Goal: Task Accomplishment & Management: Use online tool/utility

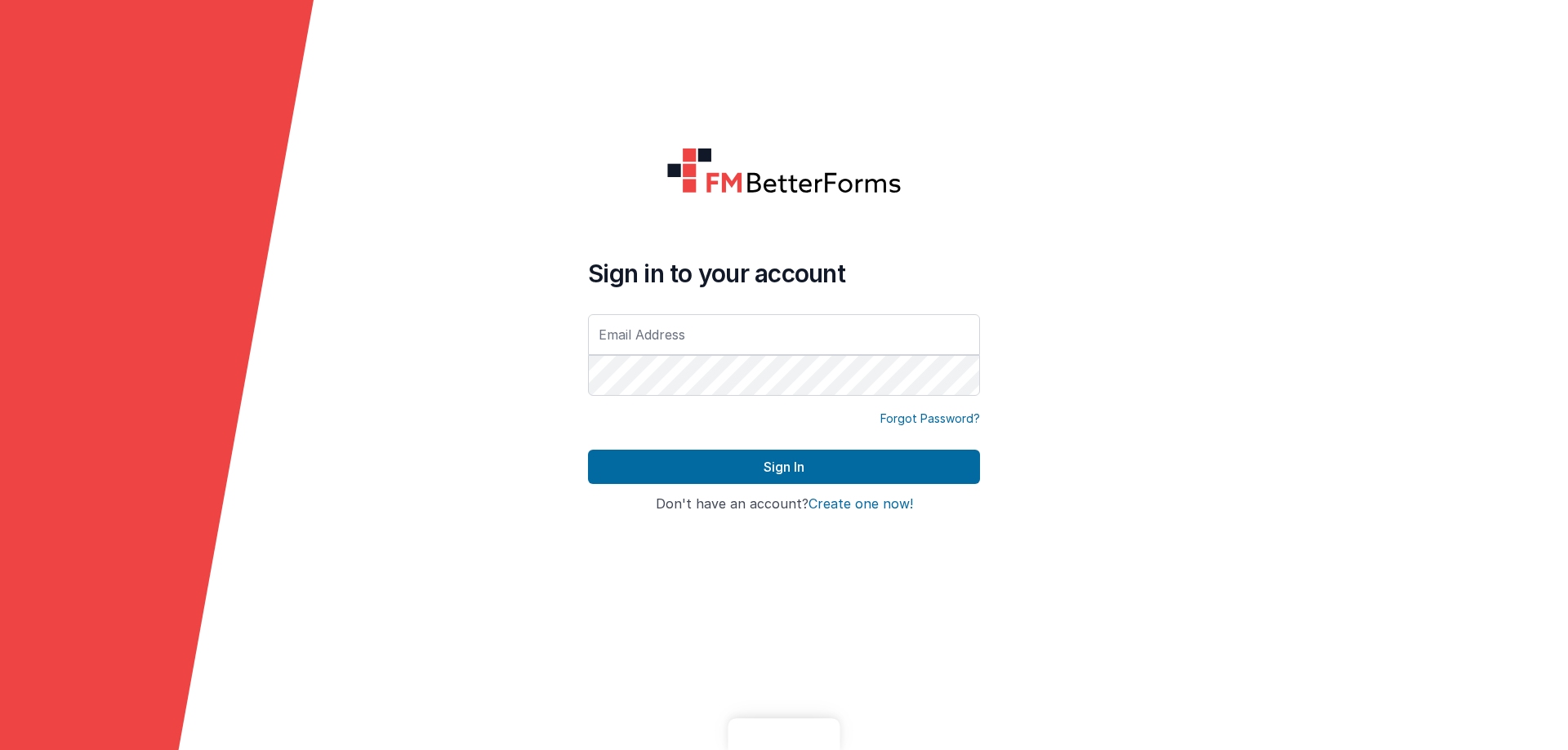
click at [711, 322] on input "text" at bounding box center [784, 334] width 392 height 41
type input "[EMAIL_ADDRESS][DOMAIN_NAME]"
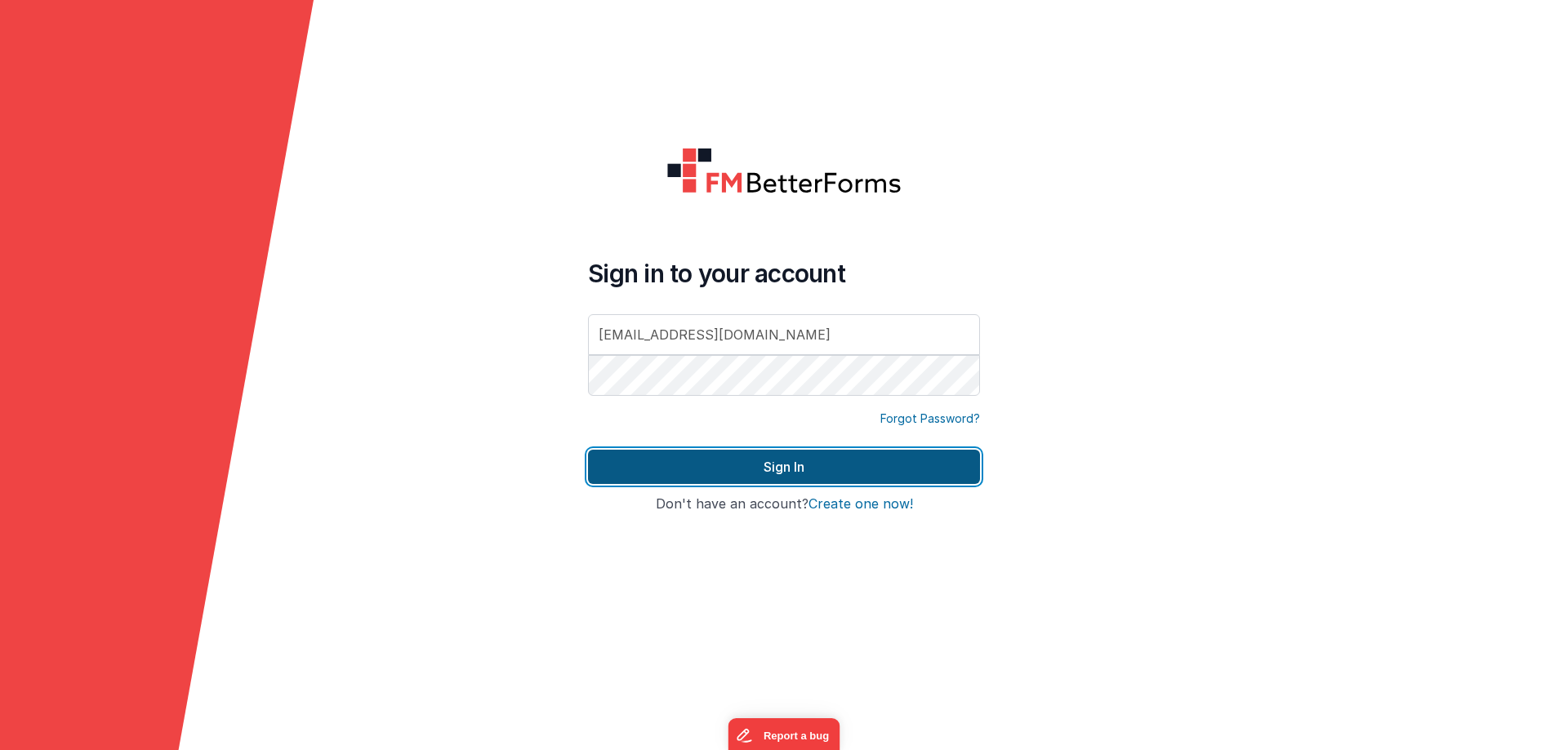
click at [737, 462] on button "Sign In" at bounding box center [784, 467] width 392 height 34
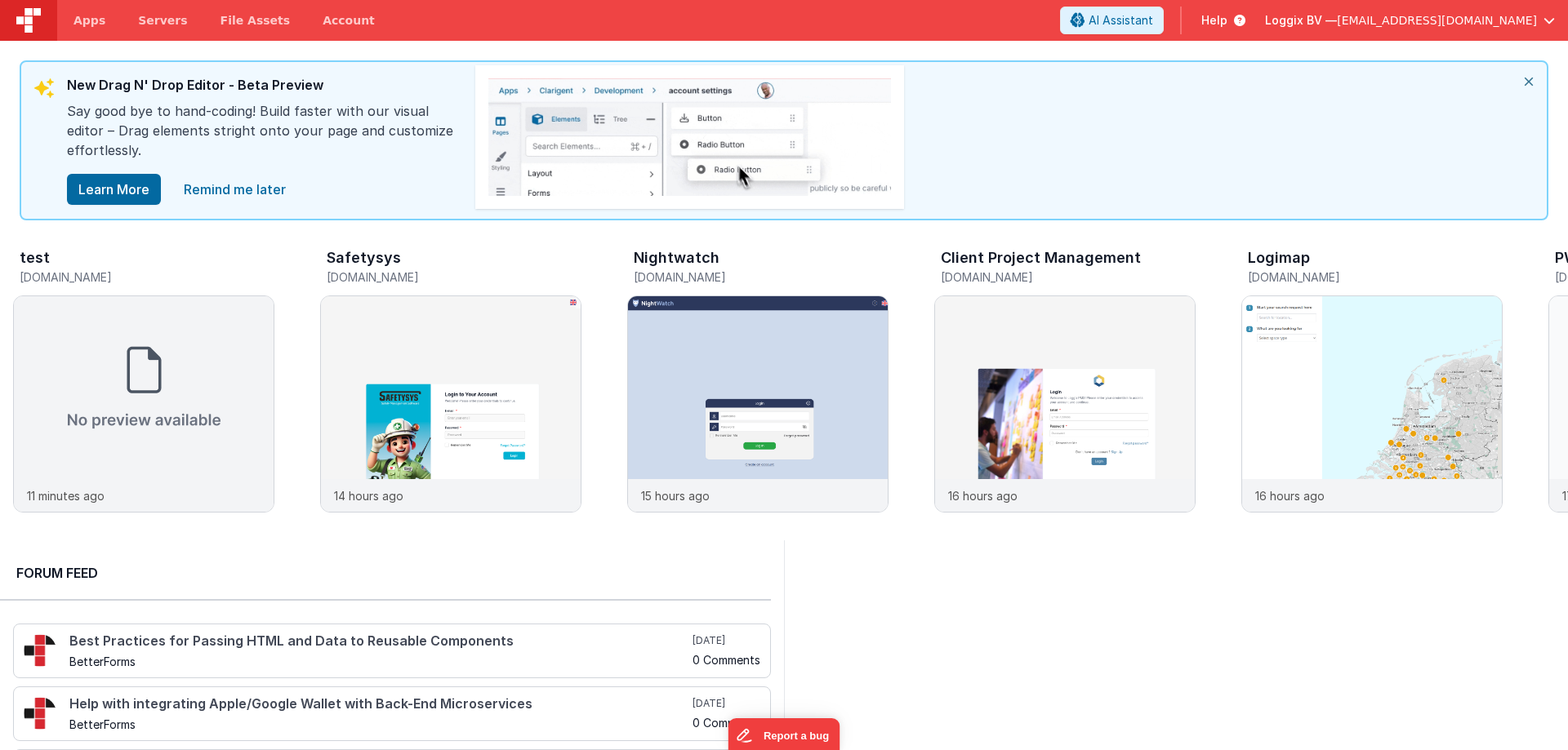
click at [1532, 83] on icon "close" at bounding box center [1528, 81] width 36 height 39
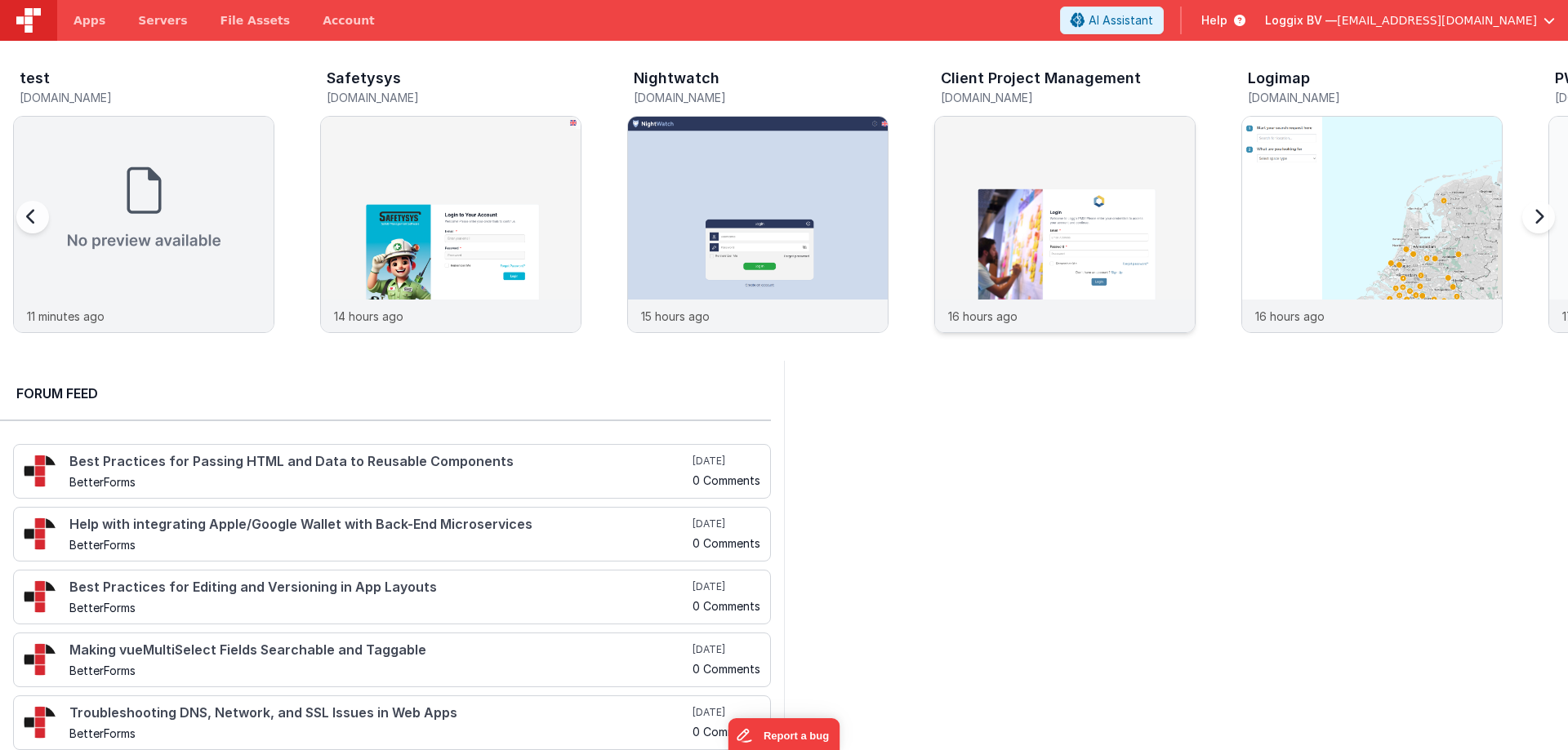
click at [1020, 162] on img at bounding box center [1065, 246] width 260 height 259
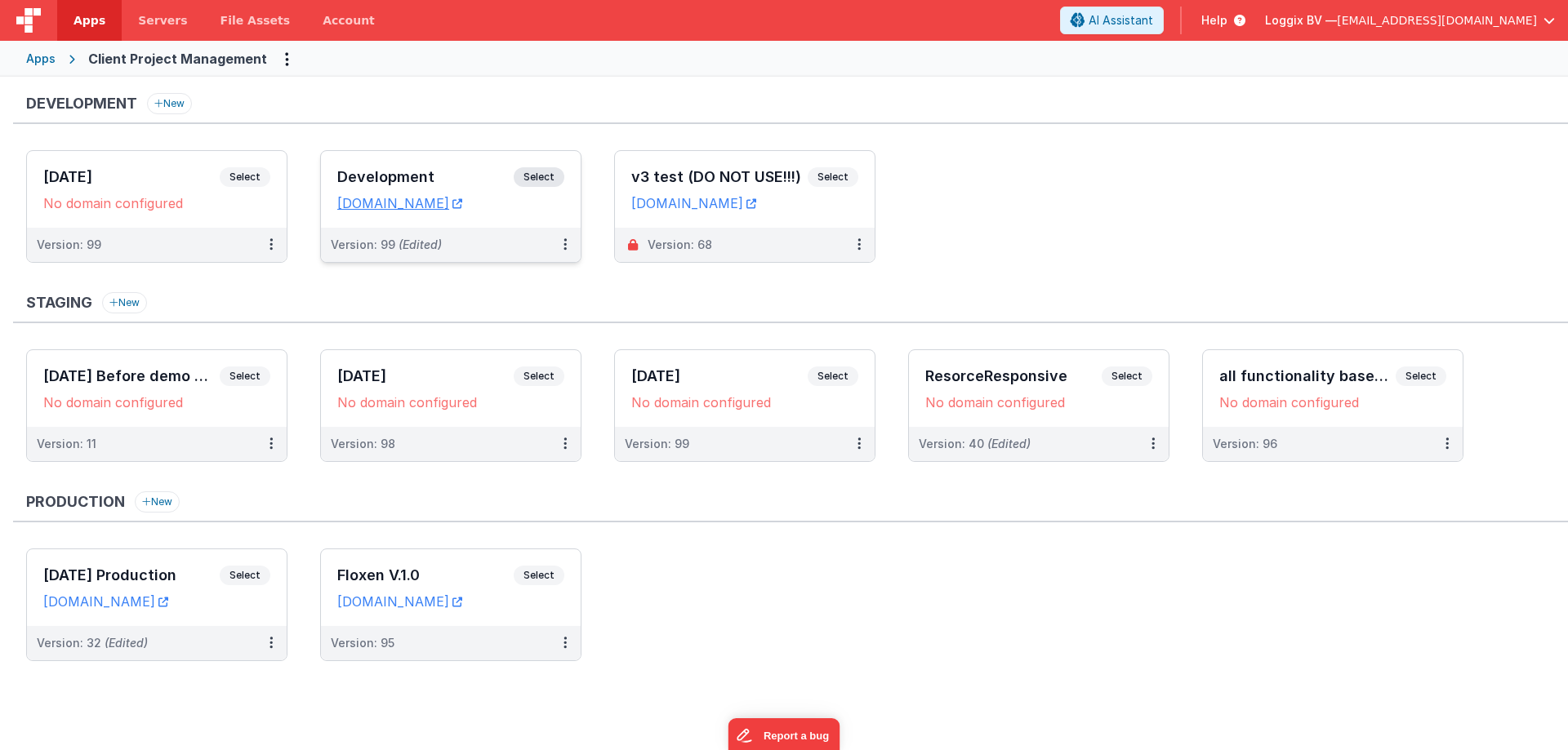
click at [387, 180] on h3 "Development" at bounding box center [425, 177] width 177 height 17
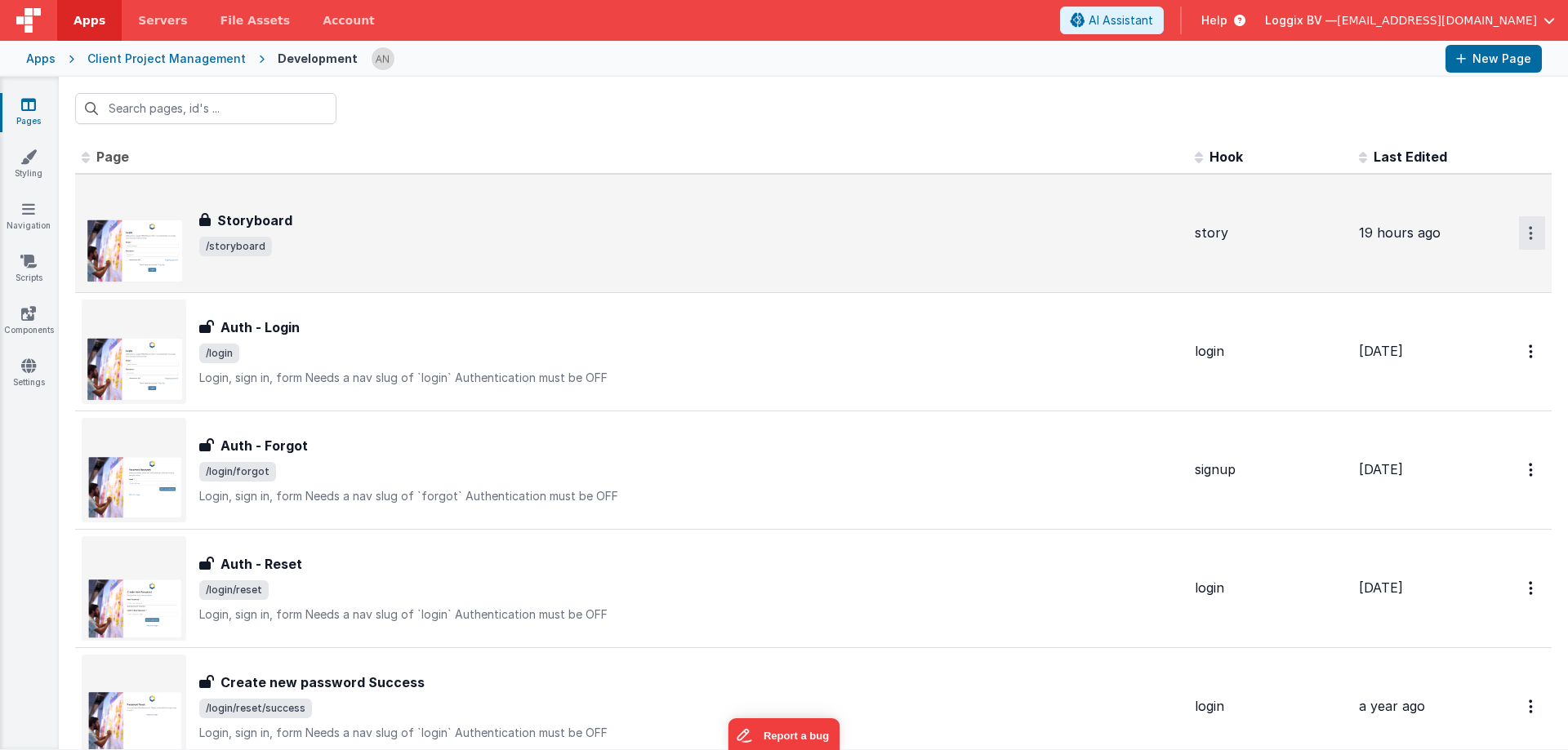
click at [1519, 230] on button "Options" at bounding box center [1532, 233] width 27 height 33
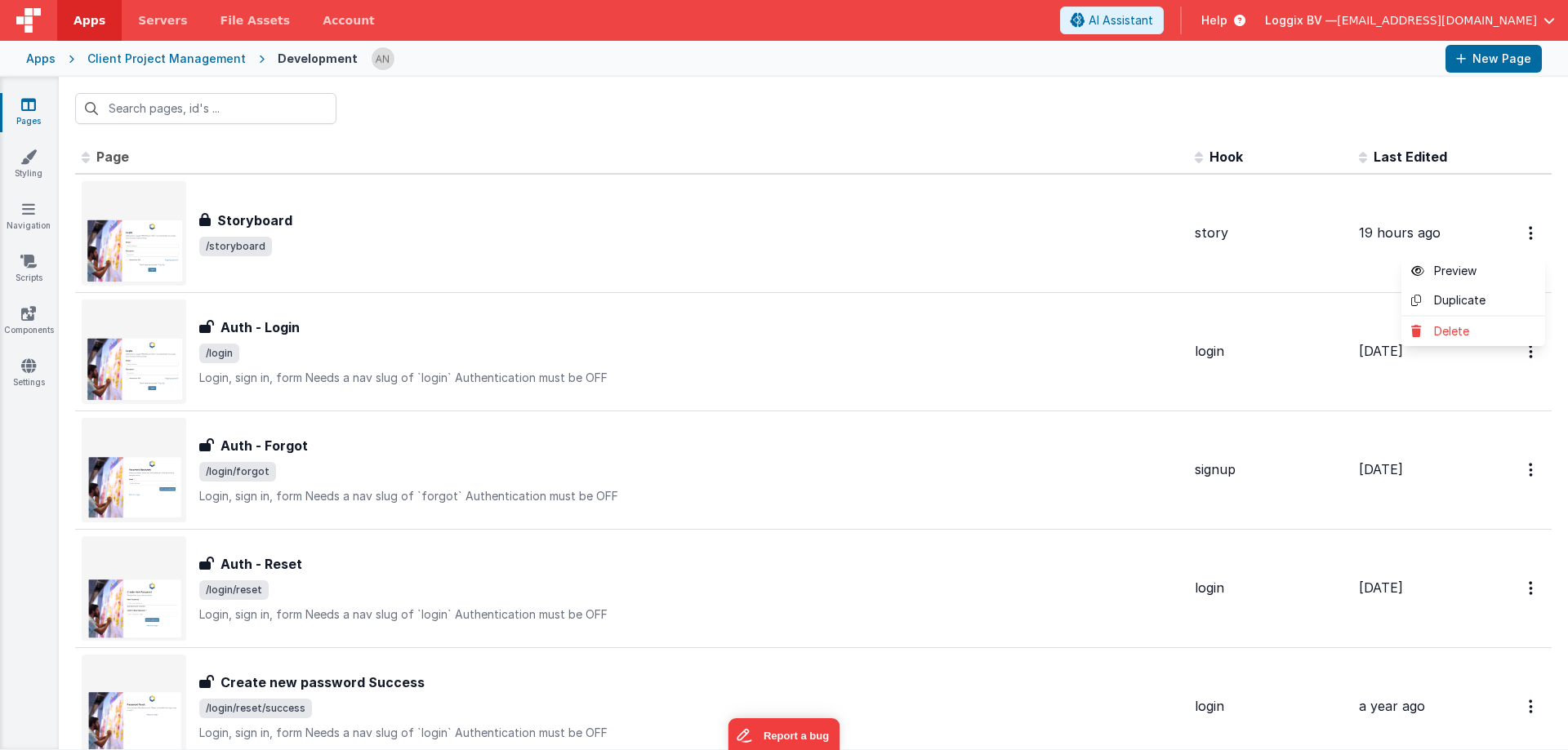
click at [1519, 230] on button at bounding box center [784, 375] width 1568 height 750
click at [1529, 230] on icon "Options" at bounding box center [1531, 233] width 4 height 14
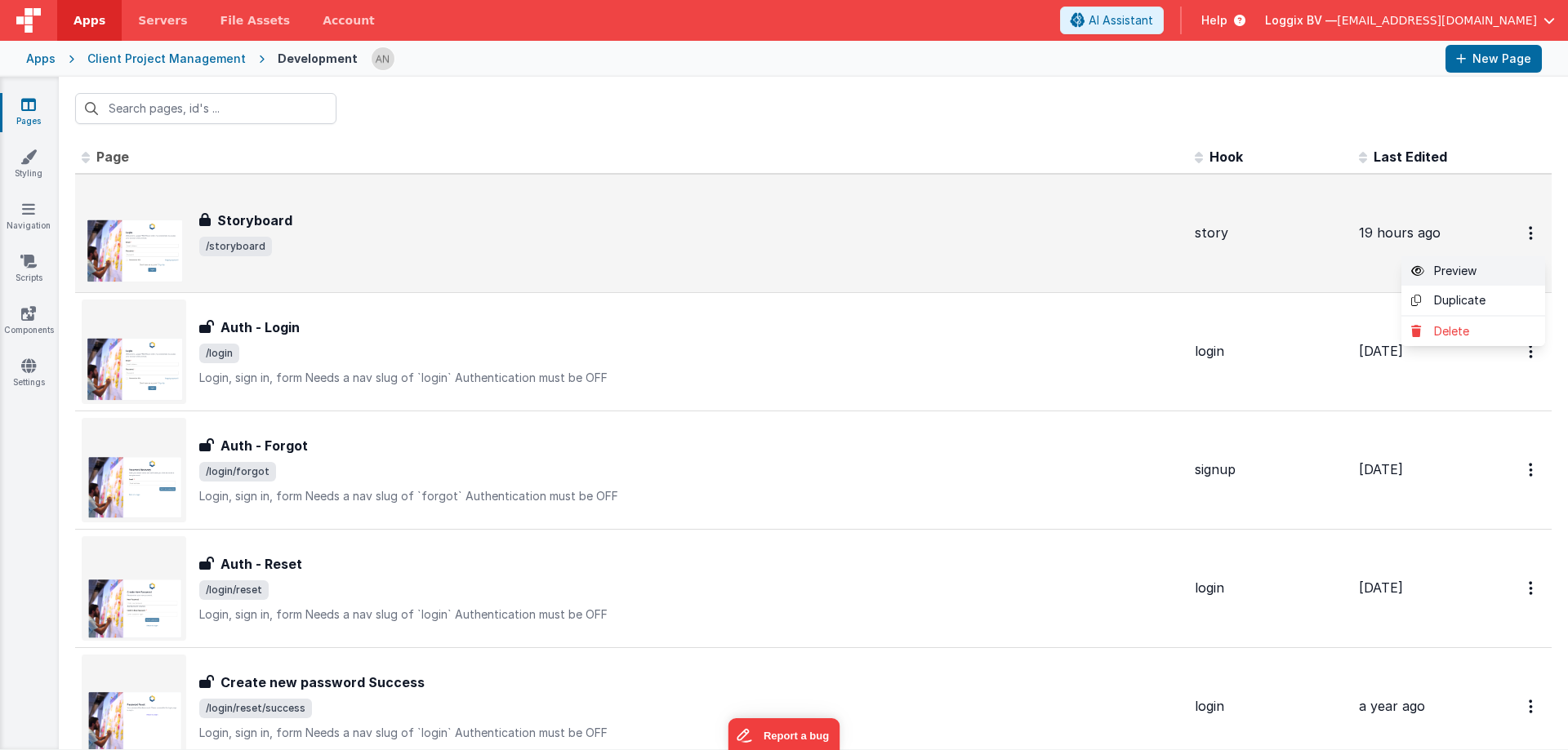
click at [1459, 264] on link "Preview" at bounding box center [1473, 270] width 143 height 29
